Goal: Task Accomplishment & Management: Use online tool/utility

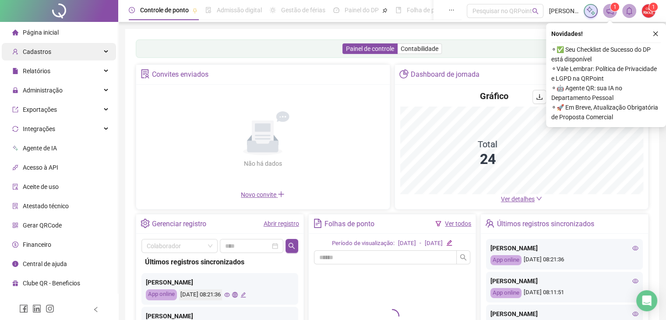
click at [71, 51] on div "Cadastros" at bounding box center [59, 52] width 114 height 18
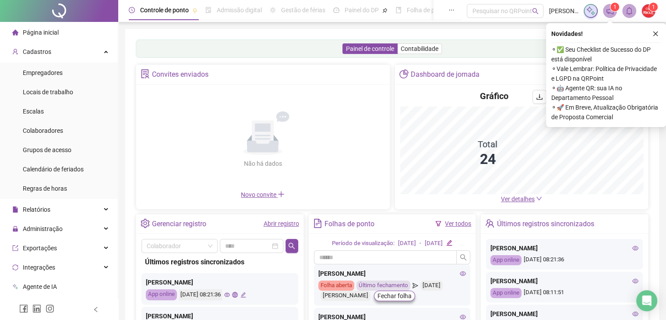
click at [507, 195] on span "Ver detalhes" at bounding box center [518, 198] width 34 height 7
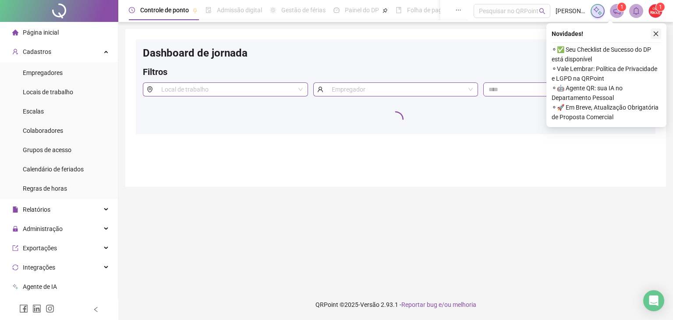
click at [654, 36] on icon "close" at bounding box center [656, 34] width 6 height 6
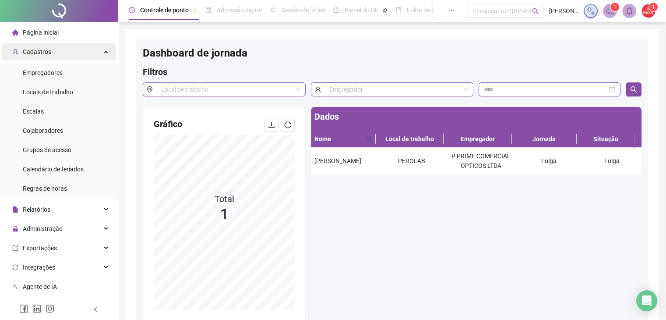
click at [23, 48] on span "Cadastros" at bounding box center [37, 51] width 28 height 7
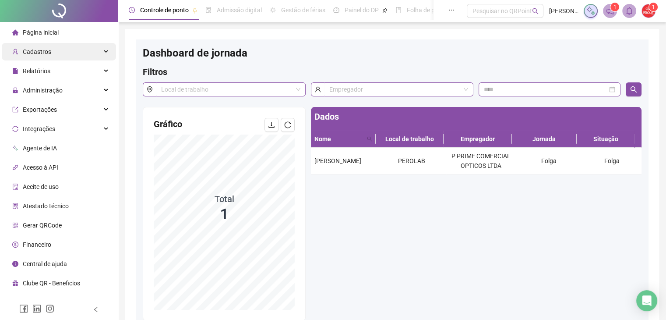
click at [45, 44] on span "Cadastros" at bounding box center [31, 52] width 39 height 18
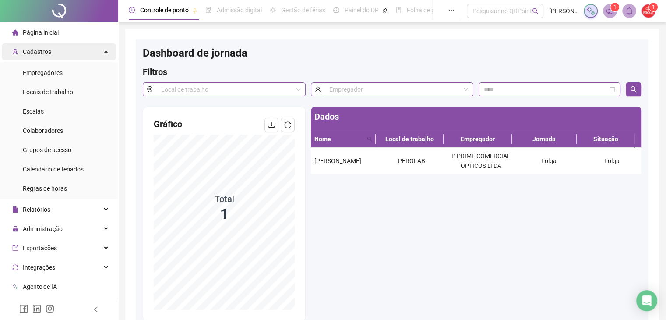
click at [56, 54] on div "Cadastros" at bounding box center [59, 52] width 114 height 18
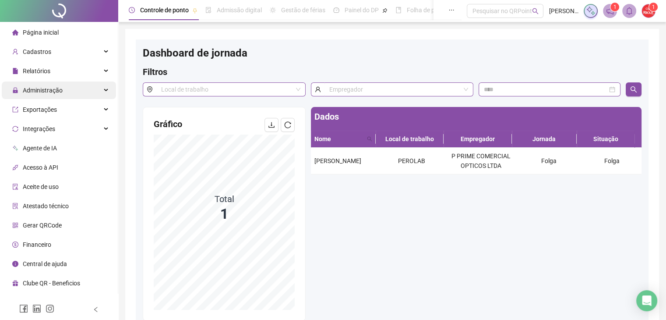
click at [62, 87] on div "Administração" at bounding box center [59, 90] width 114 height 18
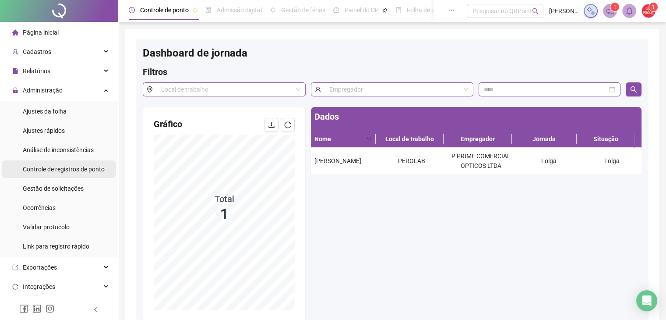
click at [58, 173] on div "Controle de registros de ponto" at bounding box center [64, 169] width 82 height 18
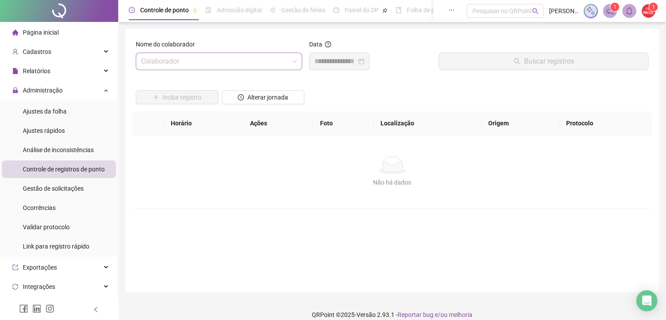
click at [204, 62] on input "search" at bounding box center [215, 61] width 148 height 17
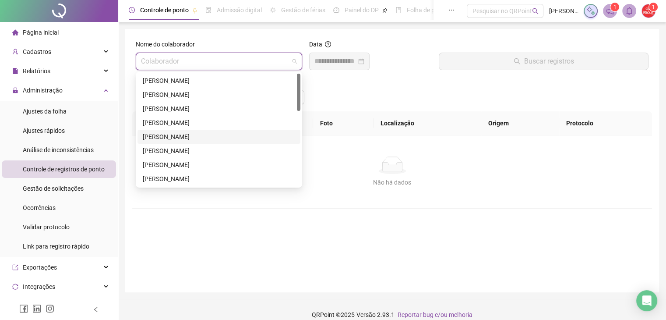
click at [188, 134] on div "[PERSON_NAME]" at bounding box center [219, 137] width 152 height 10
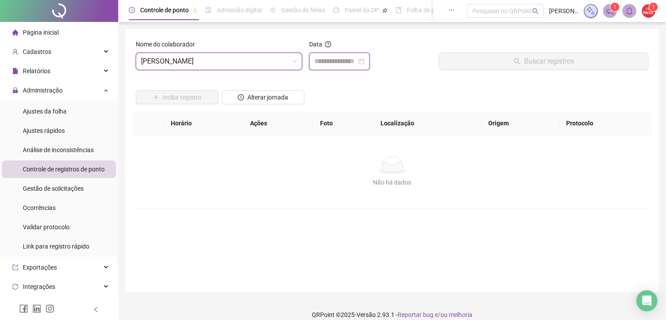
click at [340, 64] on input at bounding box center [336, 61] width 42 height 11
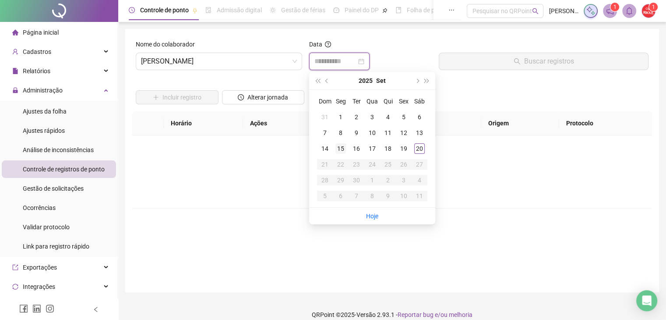
type input "**********"
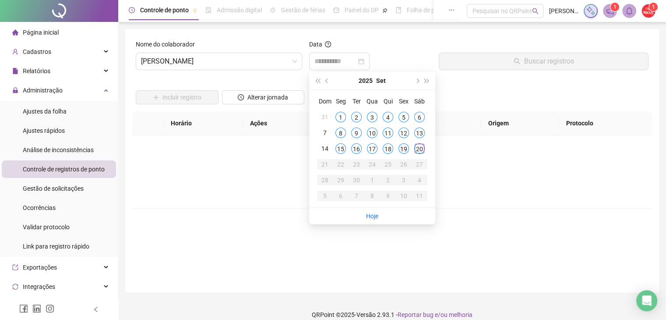
click at [407, 146] on div "19" at bounding box center [404, 148] width 11 height 11
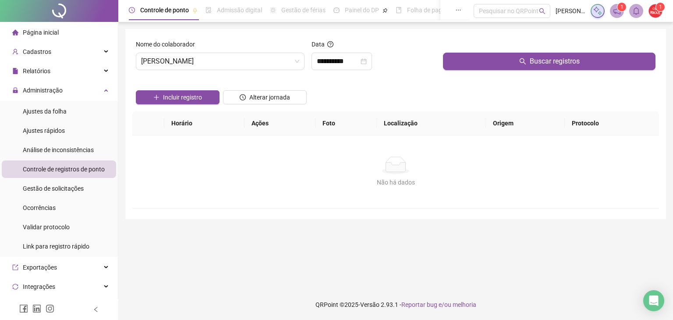
click at [476, 36] on div "**********" at bounding box center [395, 124] width 541 height 190
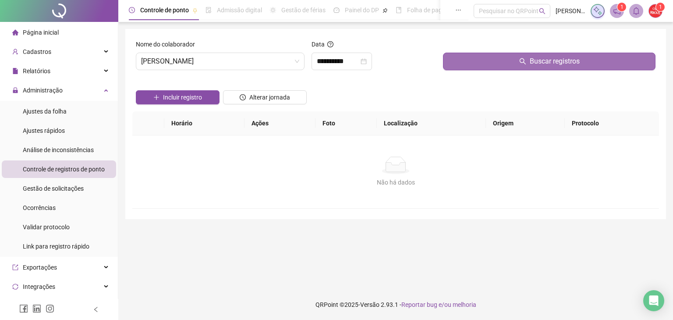
click at [460, 69] on button "Buscar registros" at bounding box center [549, 62] width 213 height 18
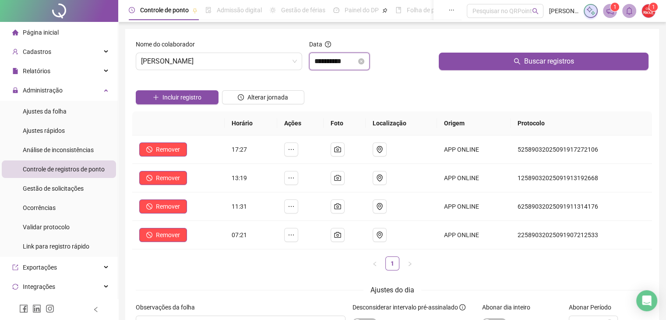
click at [357, 64] on input "**********" at bounding box center [336, 61] width 42 height 11
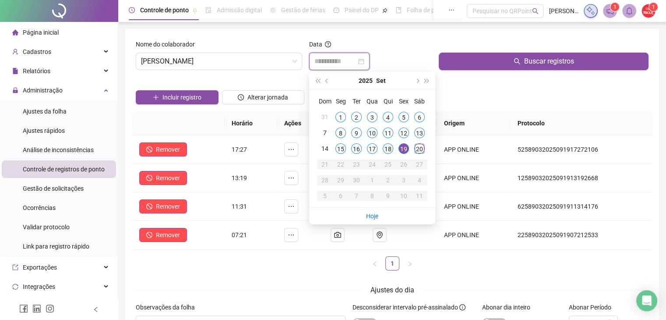
type input "**********"
click at [387, 148] on div "18" at bounding box center [388, 148] width 11 height 11
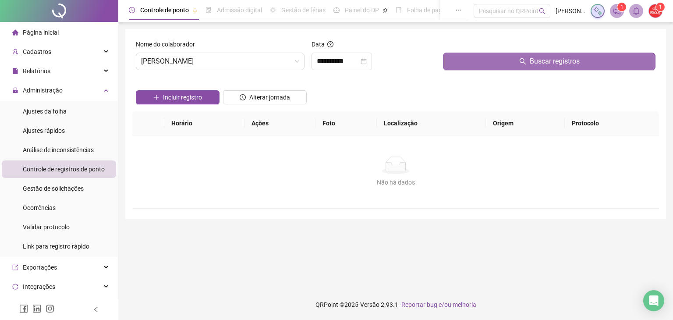
click at [468, 57] on button "Buscar registros" at bounding box center [549, 62] width 213 height 18
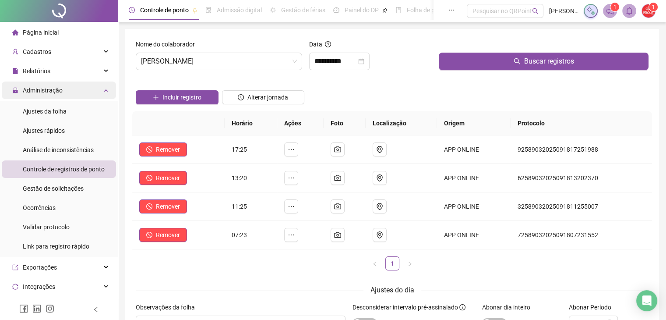
click at [26, 90] on span "Administração" at bounding box center [43, 90] width 40 height 7
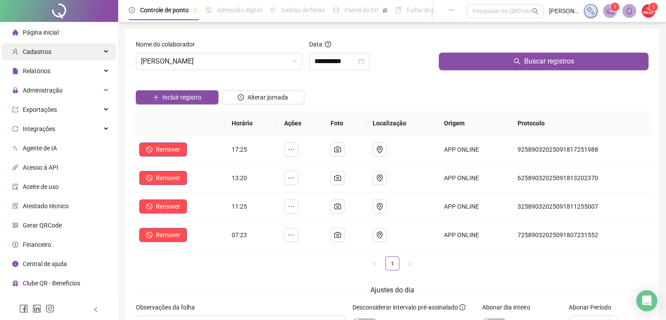
click at [60, 47] on div "Cadastros" at bounding box center [59, 52] width 114 height 18
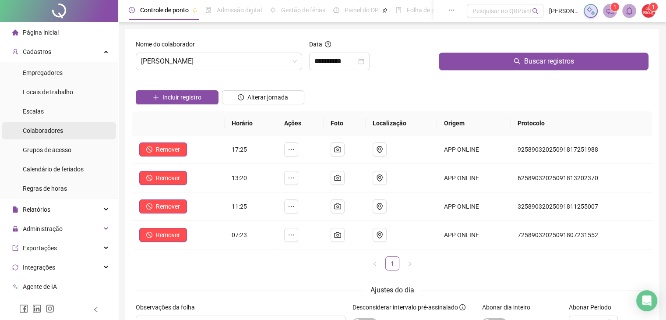
click at [66, 128] on li "Colaboradores" at bounding box center [59, 131] width 114 height 18
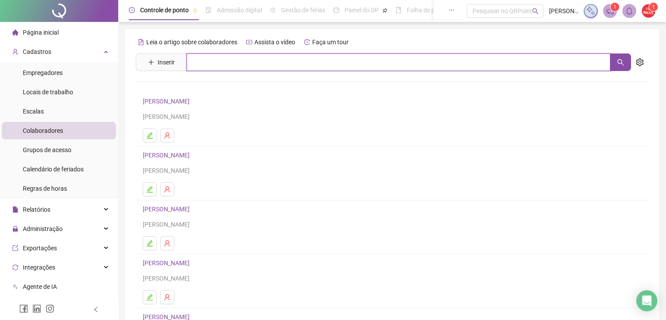
click at [202, 63] on input "text" at bounding box center [399, 62] width 424 height 18
click at [216, 60] on input "text" at bounding box center [399, 62] width 424 height 18
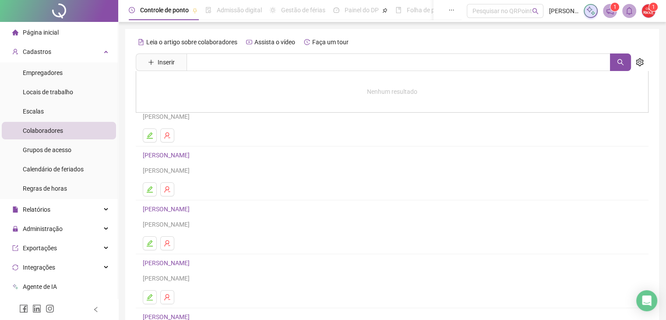
click at [128, 76] on div "Leia o artigo sobre colaboradores Assista o vídeo Faça um tour Inserir Nenhum r…" at bounding box center [392, 207] width 534 height 357
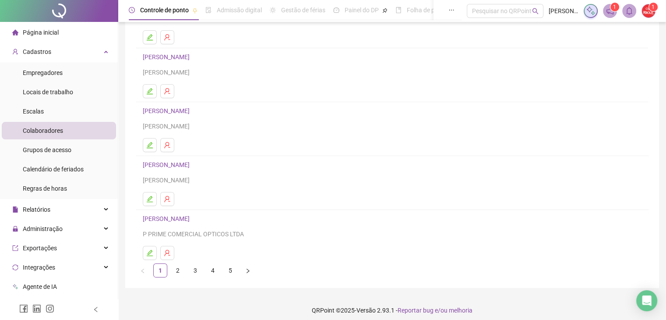
scroll to position [103, 0]
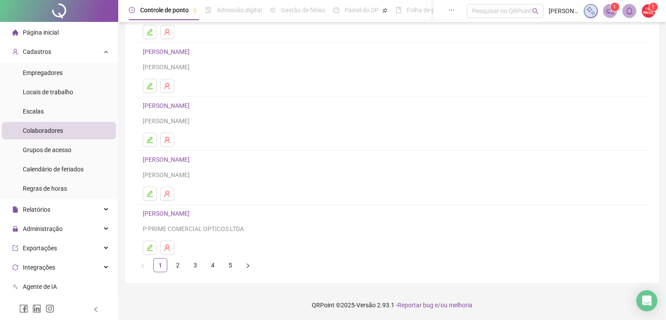
click at [191, 216] on link "[PERSON_NAME]" at bounding box center [168, 213] width 50 height 7
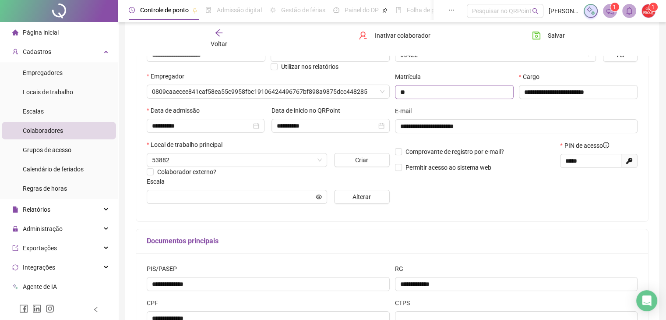
type input "**********"
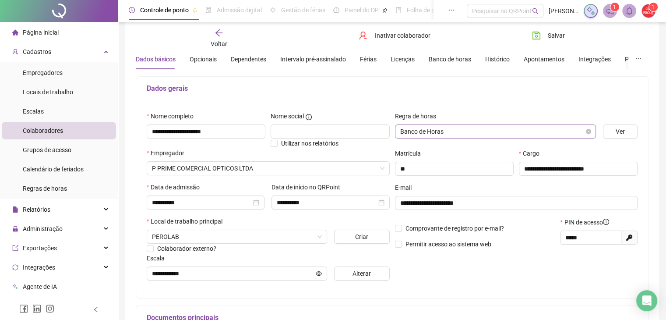
scroll to position [0, 0]
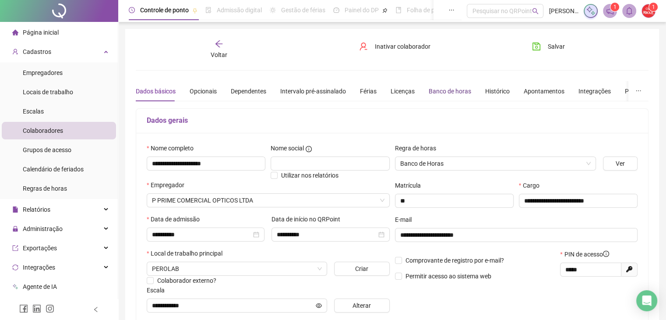
click at [441, 91] on div "Banco de horas" at bounding box center [450, 91] width 43 height 10
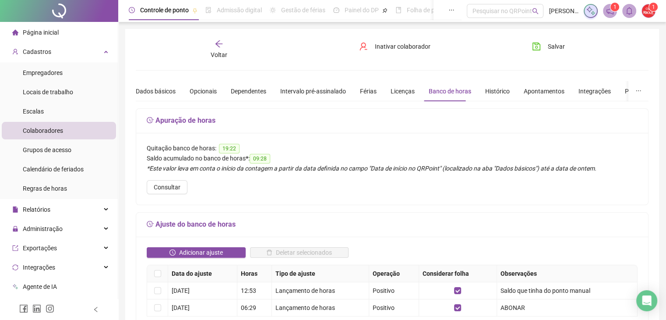
click at [221, 47] on icon "arrow-left" at bounding box center [219, 43] width 9 height 9
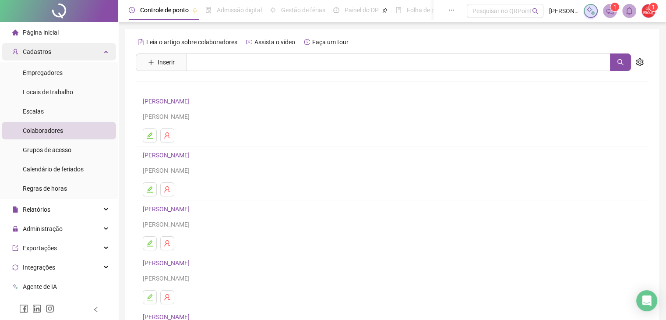
click at [95, 51] on div "Cadastros" at bounding box center [59, 52] width 114 height 18
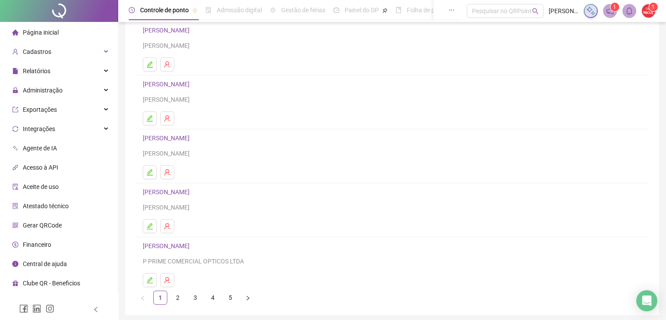
scroll to position [103, 0]
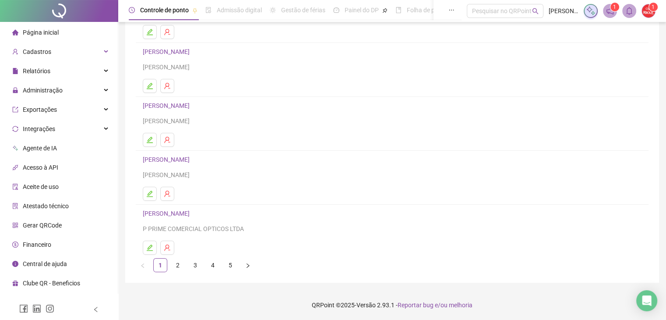
click at [181, 211] on link "[PERSON_NAME]" at bounding box center [168, 213] width 50 height 7
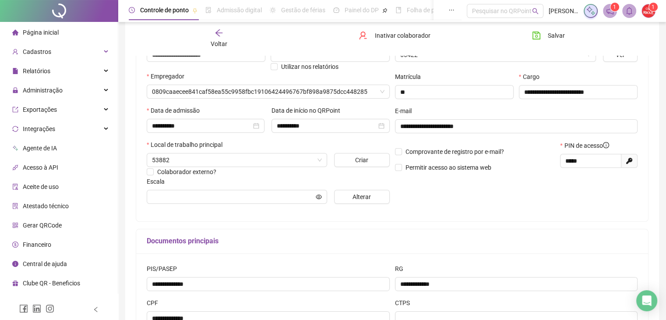
type input "**********"
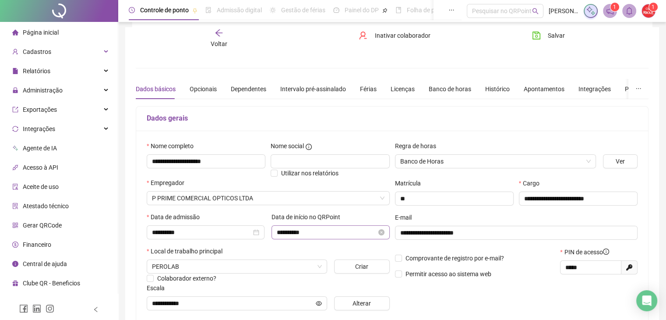
scroll to position [0, 0]
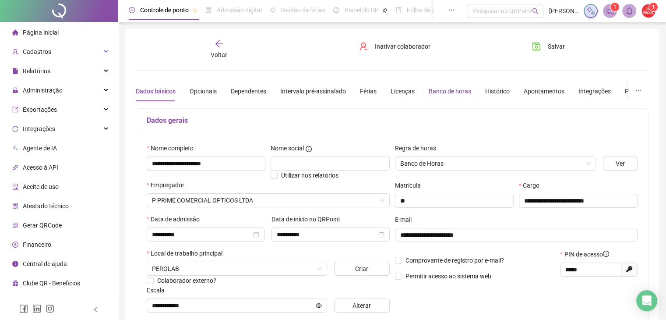
click at [449, 89] on div "Banco de horas" at bounding box center [450, 91] width 43 height 10
